Goal: Information Seeking & Learning: Learn about a topic

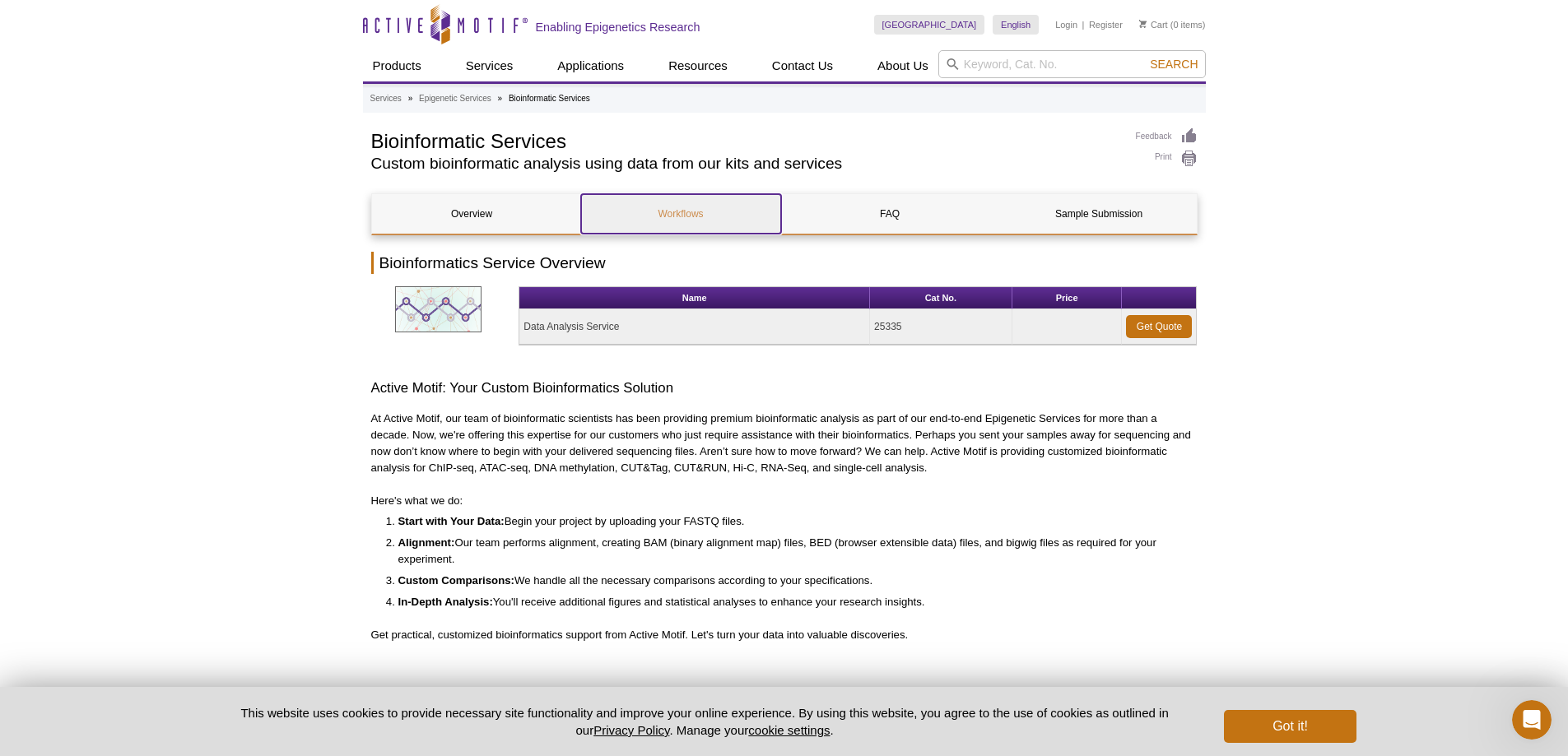
click at [687, 211] on link "Workflows" at bounding box center [681, 214] width 200 height 40
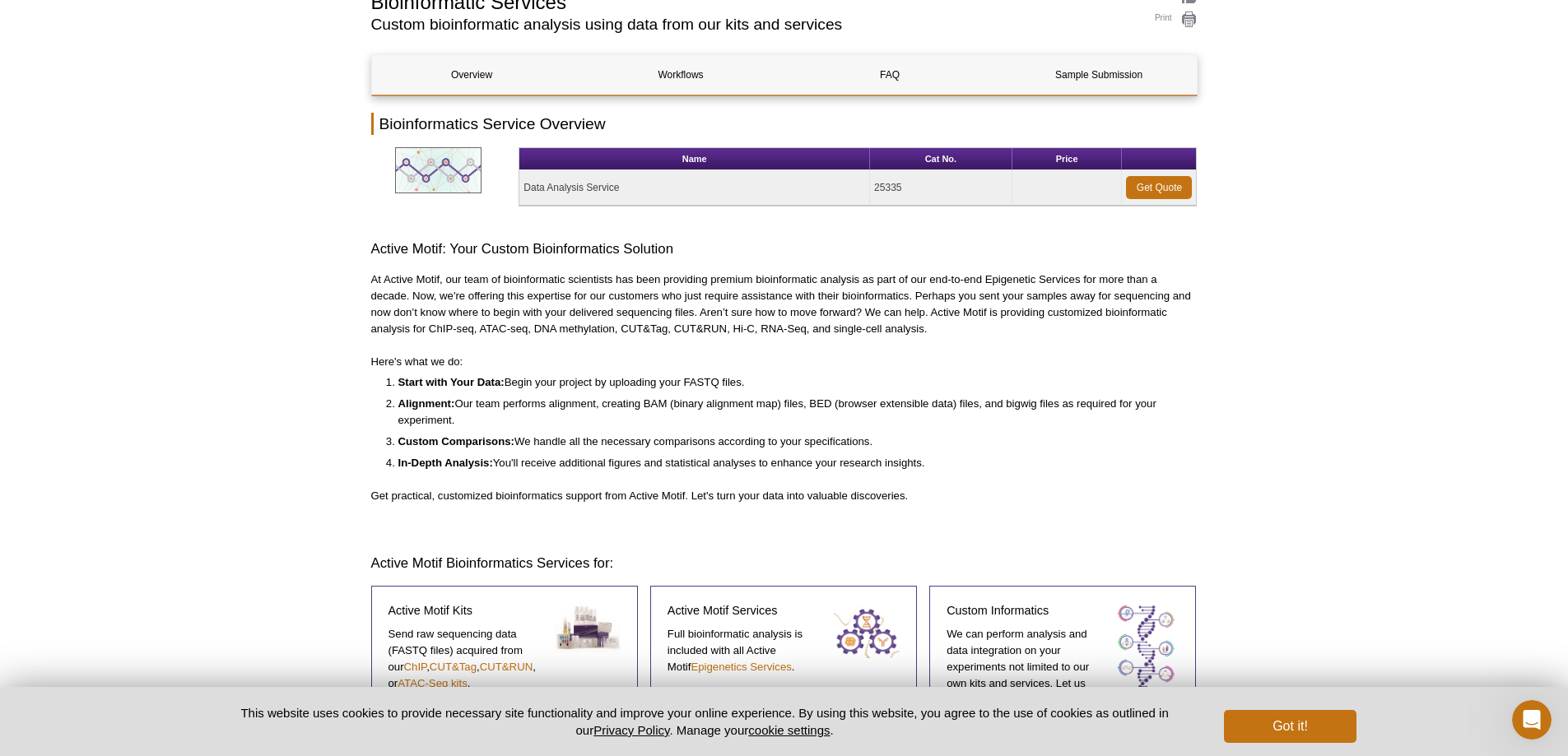
scroll to position [64, 0]
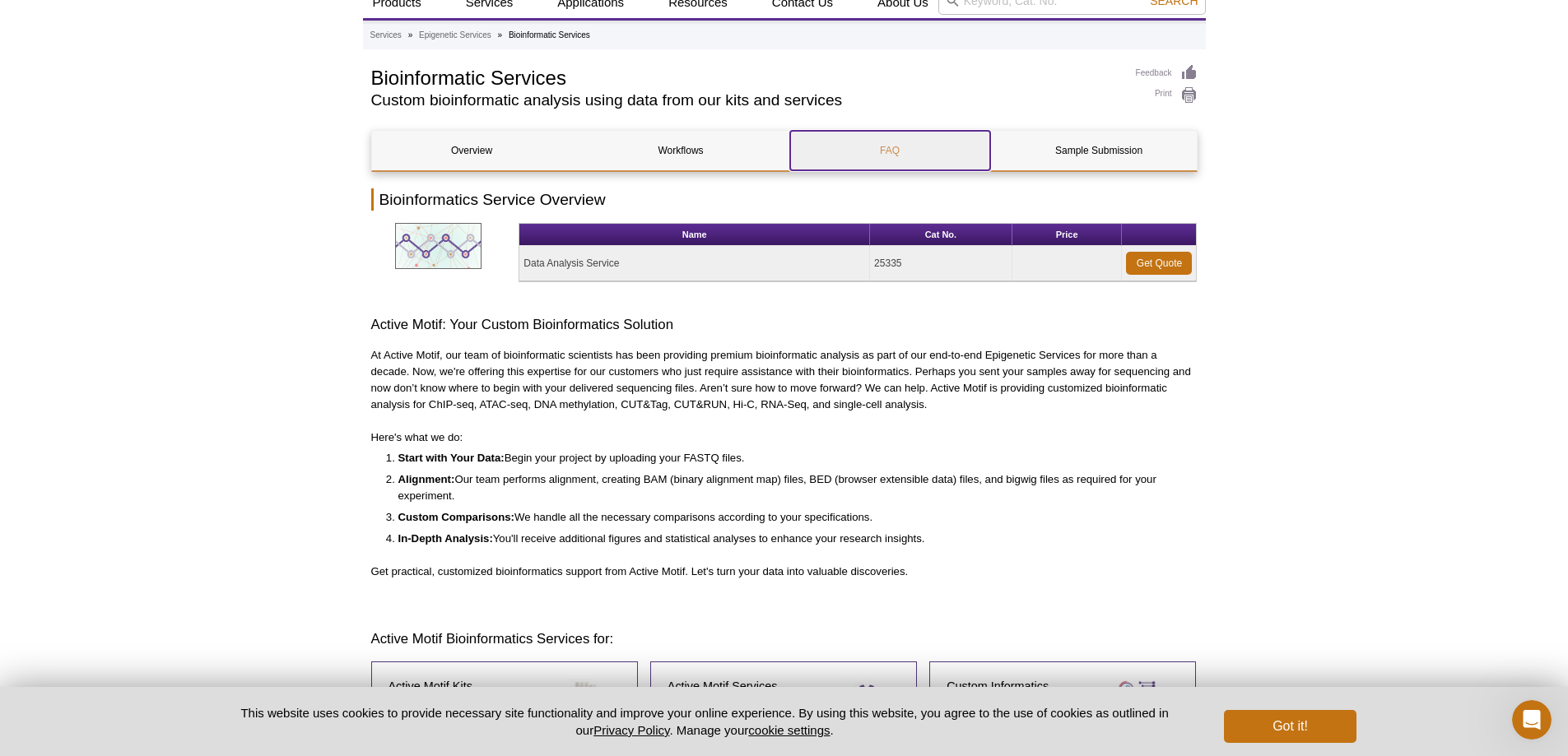
click at [889, 145] on link "FAQ" at bounding box center [890, 151] width 200 height 40
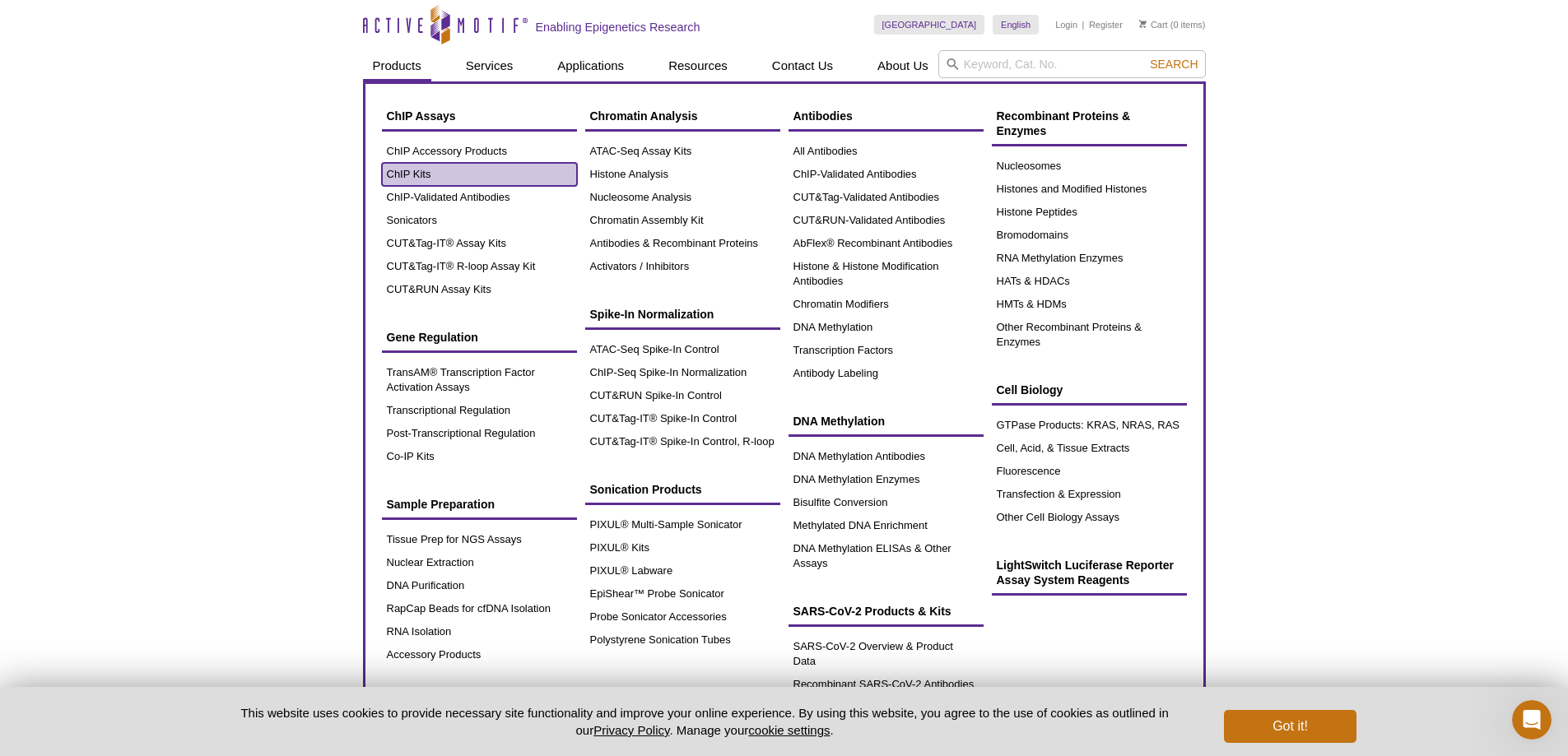
click at [415, 177] on link "ChIP Kits" at bounding box center [479, 174] width 195 height 23
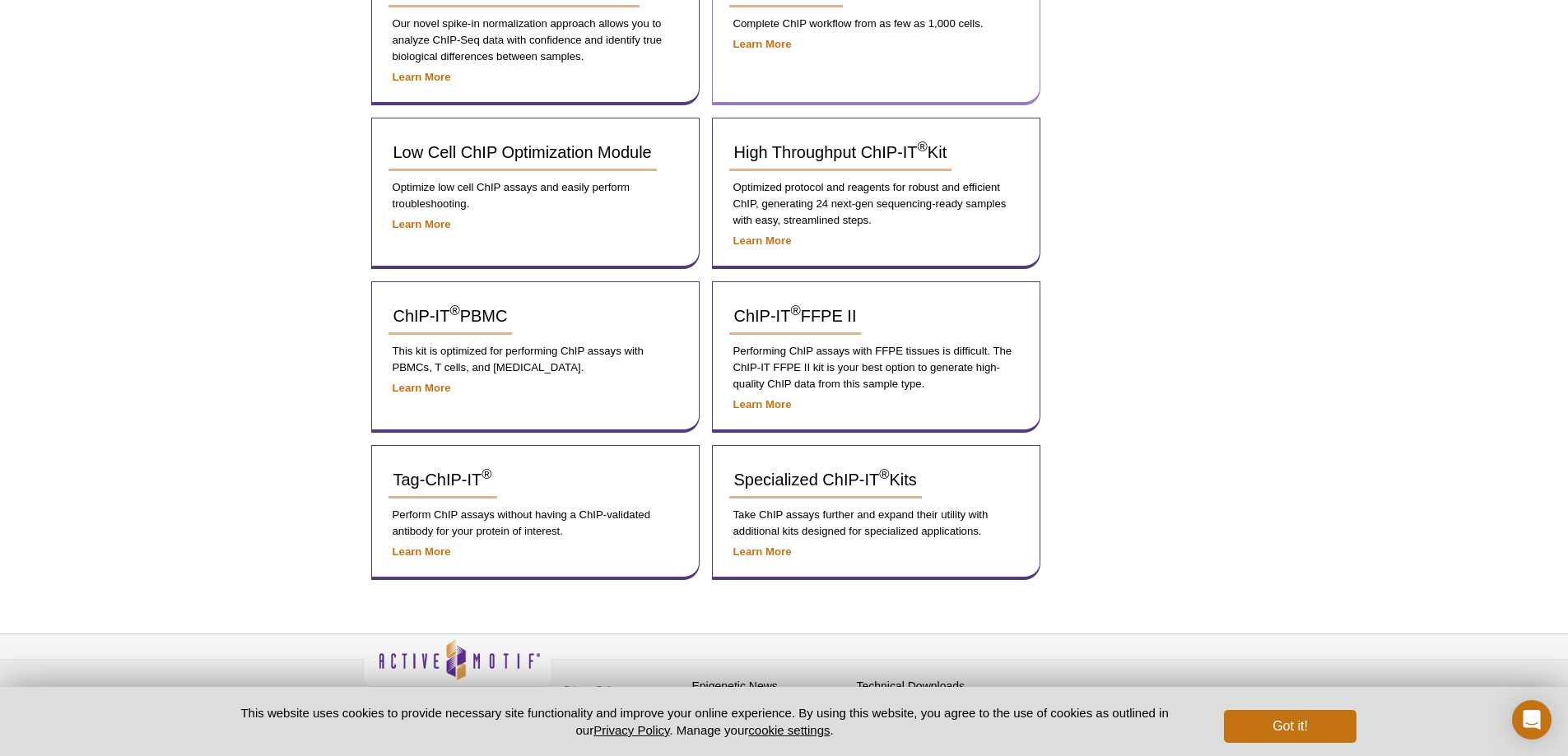
scroll to position [598, 0]
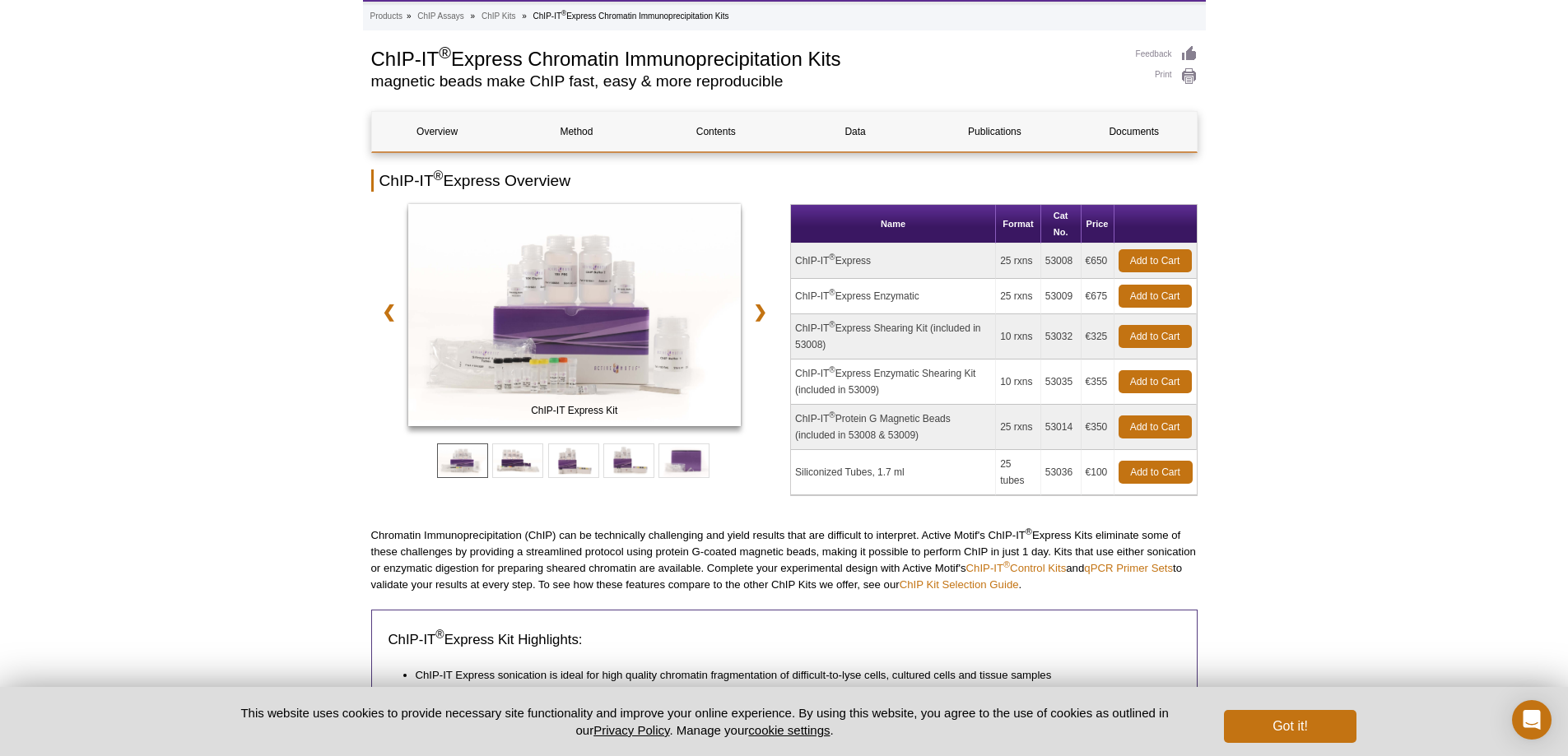
scroll to position [164, 0]
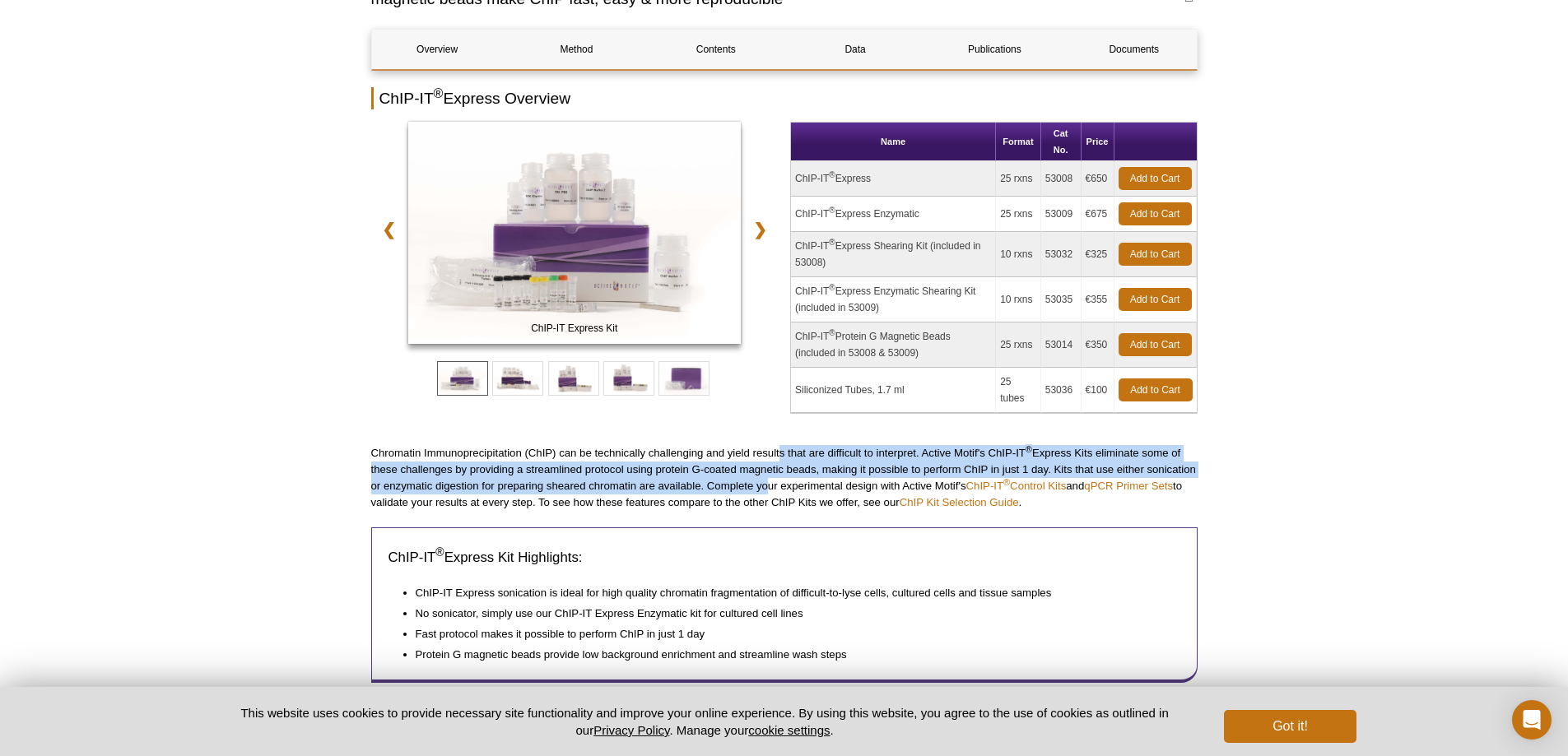
drag, startPoint x: 760, startPoint y: 478, endPoint x: 781, endPoint y: 436, distance: 47.0
click at [781, 468] on p "Chromatin Immunoprecipitation (ChIP) can be technically challenging and yield r…" at bounding box center [784, 478] width 826 height 65
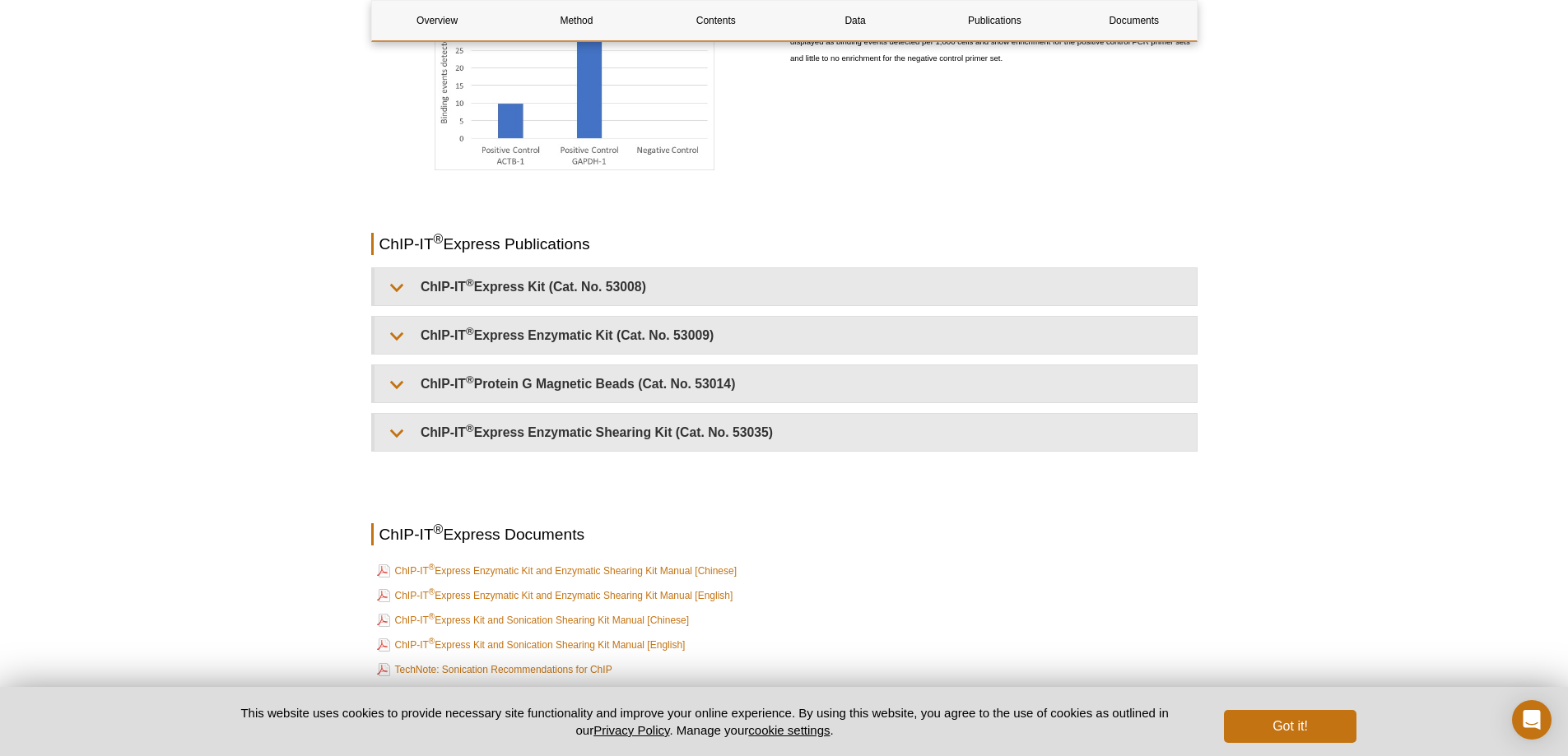
scroll to position [3948, 0]
